Goal: Information Seeking & Learning: Learn about a topic

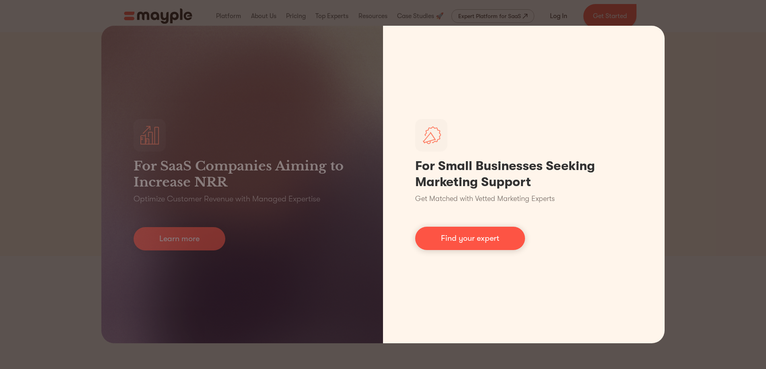
click at [688, 117] on div "For SaaS Companies Aiming to Increase NRR Optimize Customer Revenue with Manage…" at bounding box center [383, 184] width 766 height 369
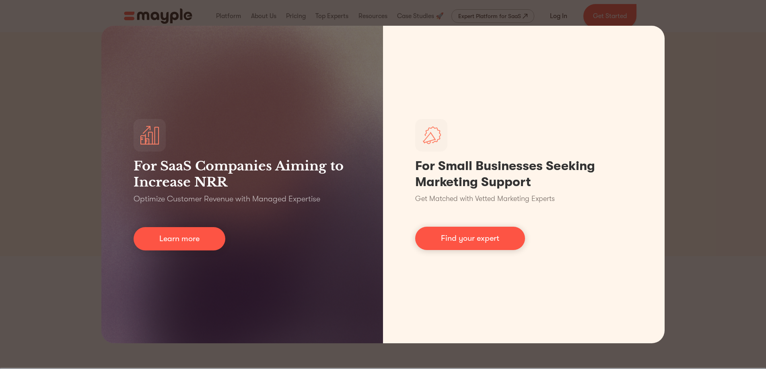
click at [690, 92] on div "For SaaS Companies Aiming to Increase NRR Optimize Customer Revenue with Manage…" at bounding box center [383, 184] width 766 height 369
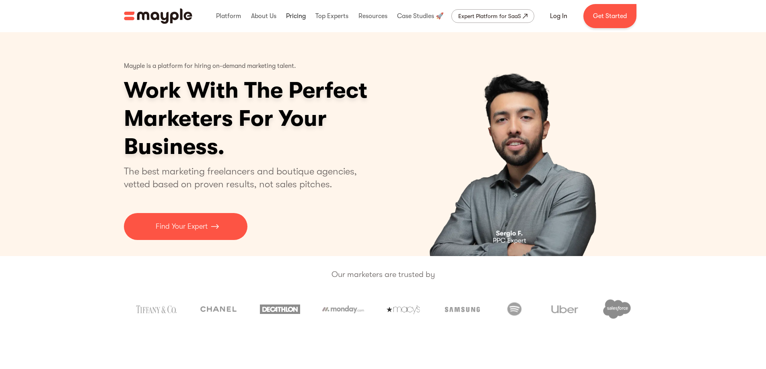
click at [291, 15] on link at bounding box center [296, 16] width 24 height 26
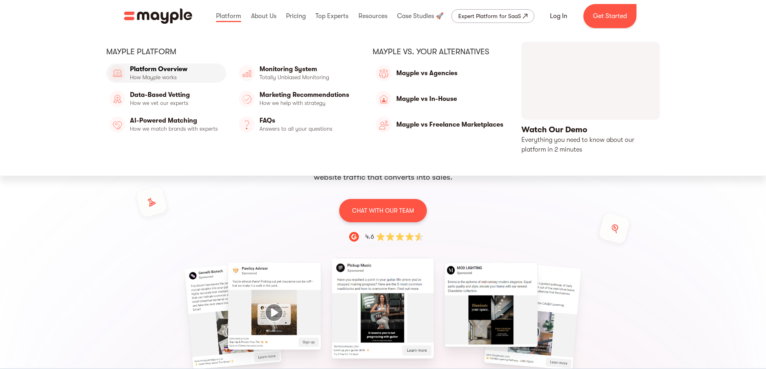
click at [178, 68] on link "Platform Overview" at bounding box center [166, 73] width 120 height 19
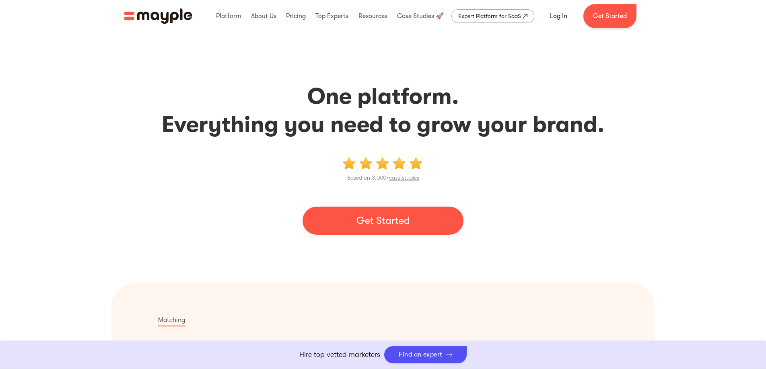
scroll to position [183, 0]
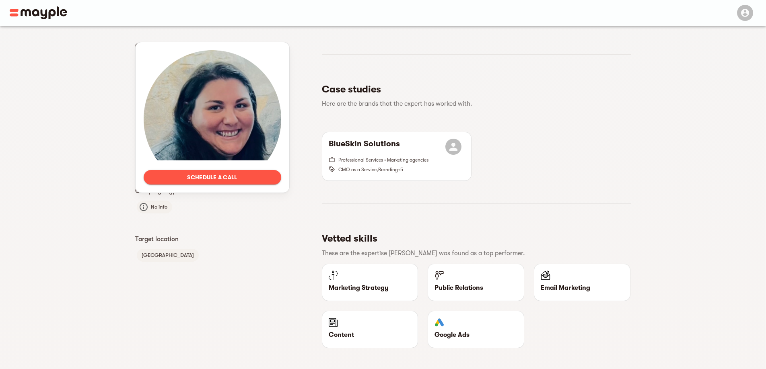
scroll to position [339, 0]
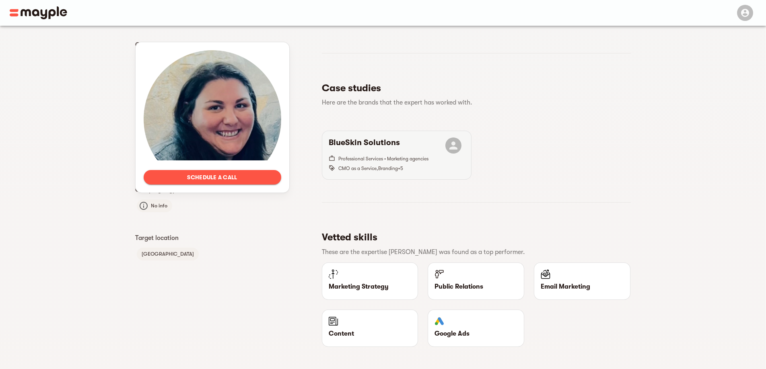
click at [368, 139] on h6 "BlueSkin Solutions" at bounding box center [364, 146] width 71 height 16
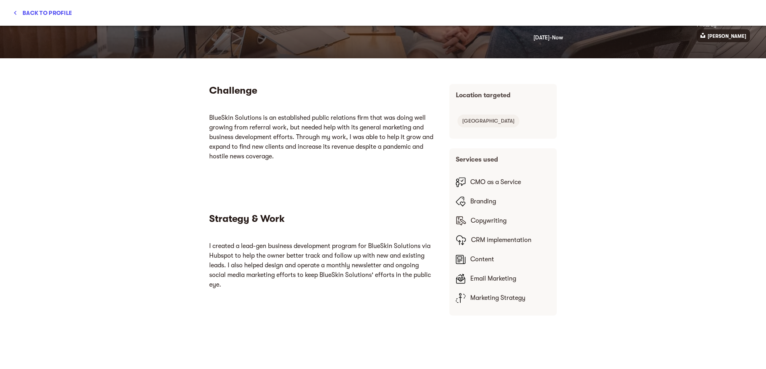
scroll to position [113, 0]
